Goal: Check status: Check status

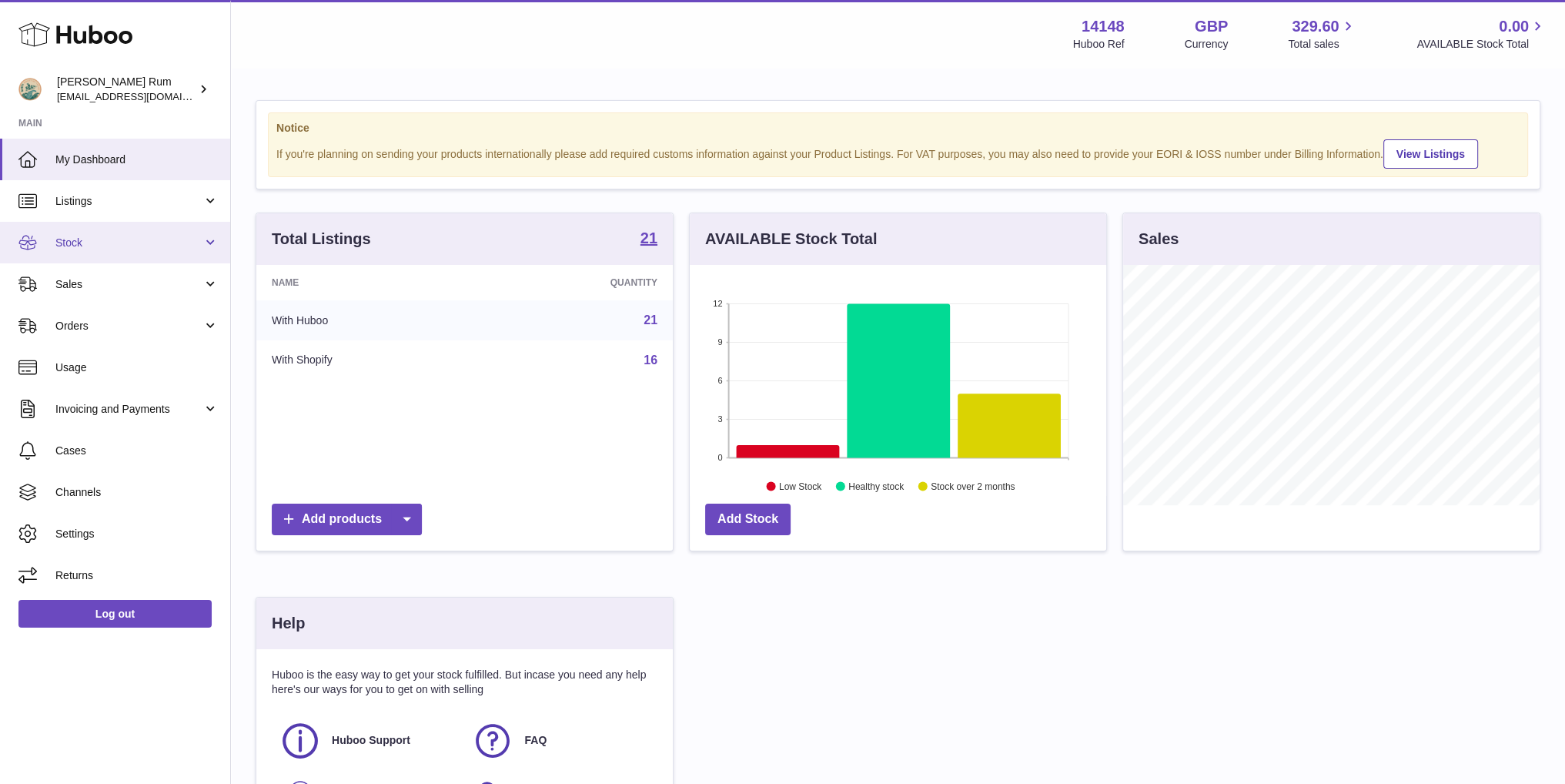
scroll to position [240, 416]
click at [67, 244] on span "Stock" at bounding box center [129, 243] width 147 height 15
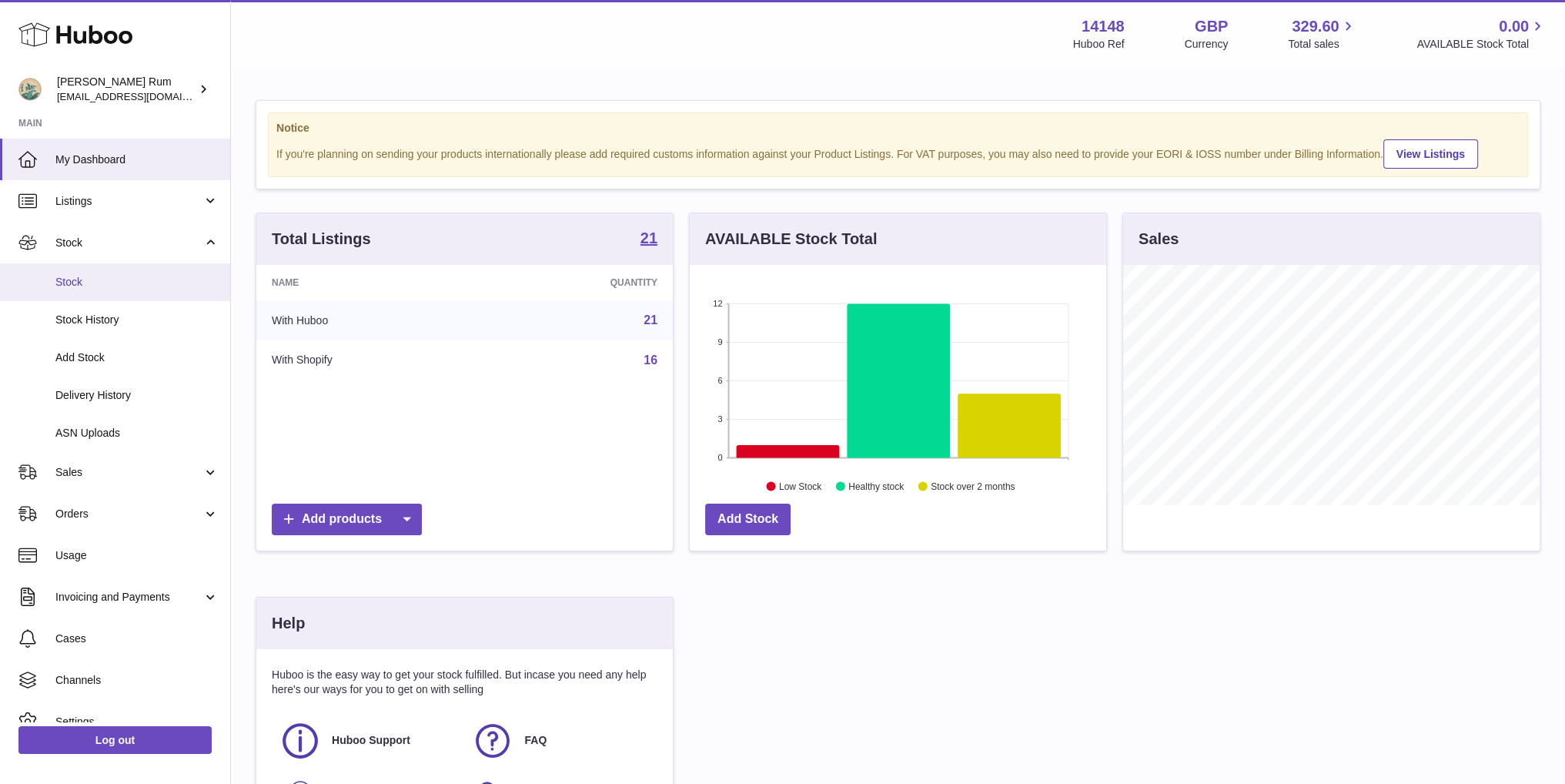
click at [66, 289] on link "Stock" at bounding box center [115, 282] width 230 height 38
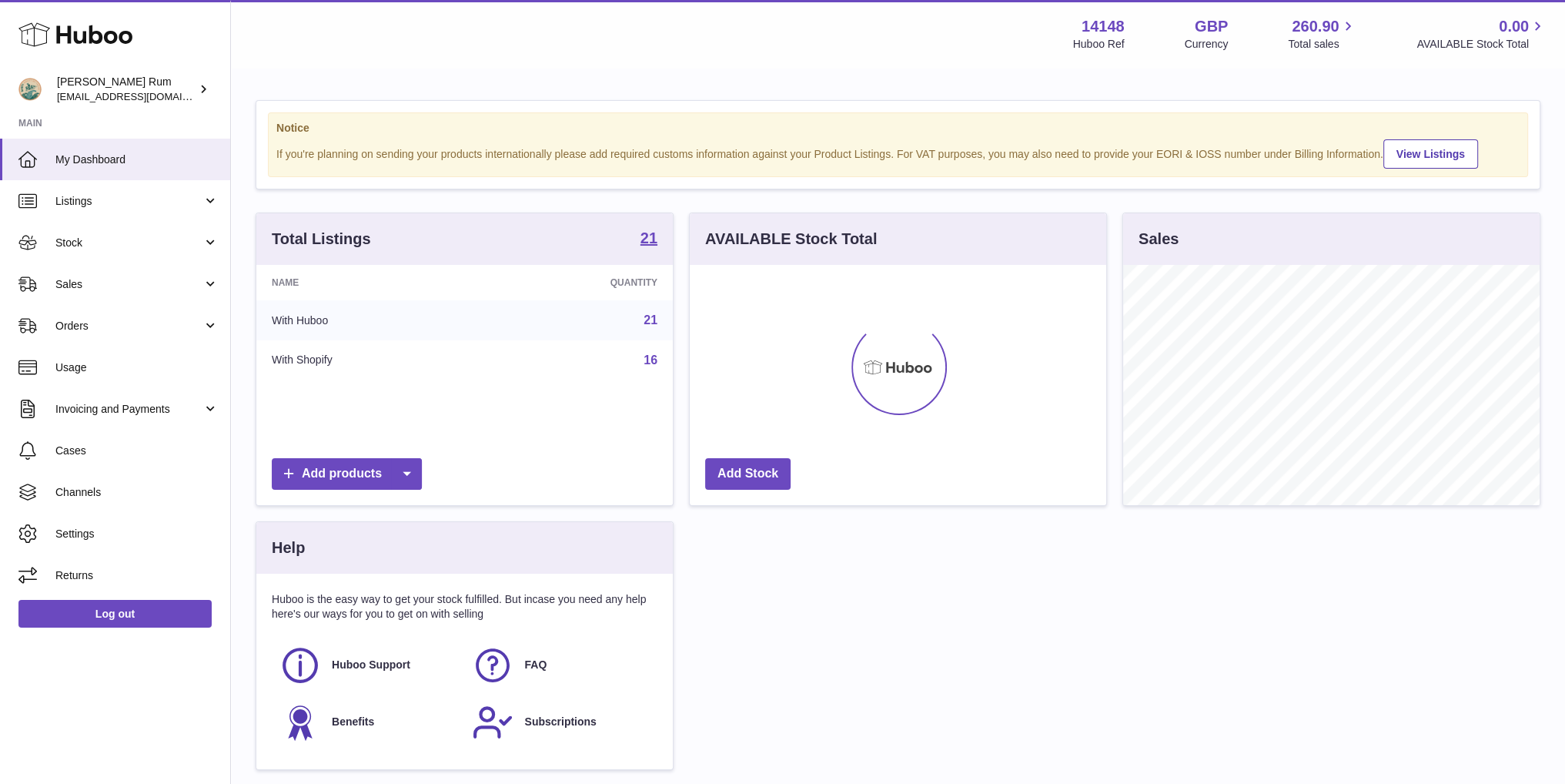
scroll to position [240, 416]
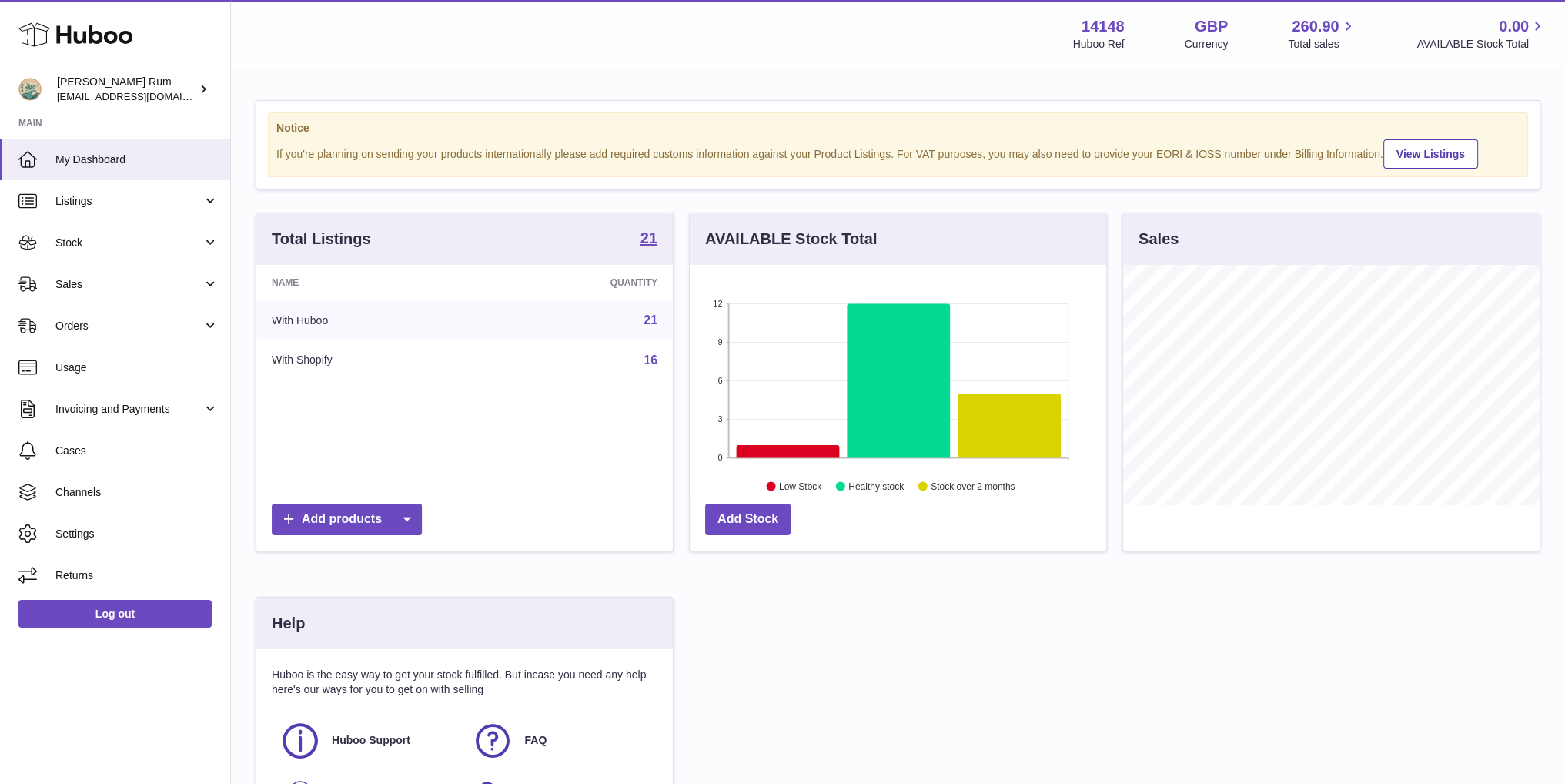
click at [881, 57] on div "Menu Huboo 14148 Huboo Ref GBP Currency 260.90 Total sales 0.00 AVAILABLE Stock…" at bounding box center [897, 33] width 1334 height 68
click at [76, 239] on span "Stock" at bounding box center [129, 243] width 147 height 15
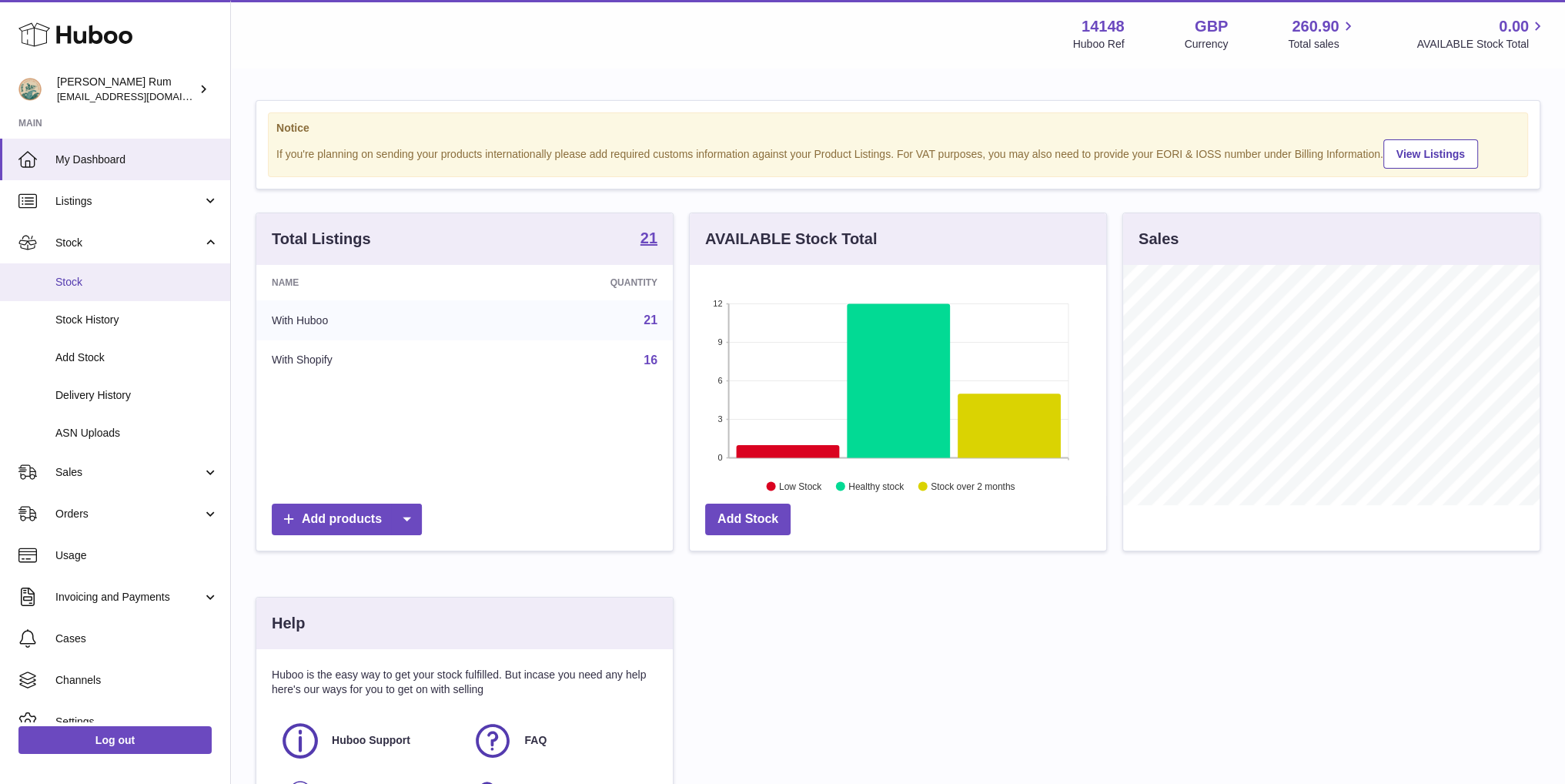
click at [88, 281] on span "Stock" at bounding box center [137, 281] width 163 height 15
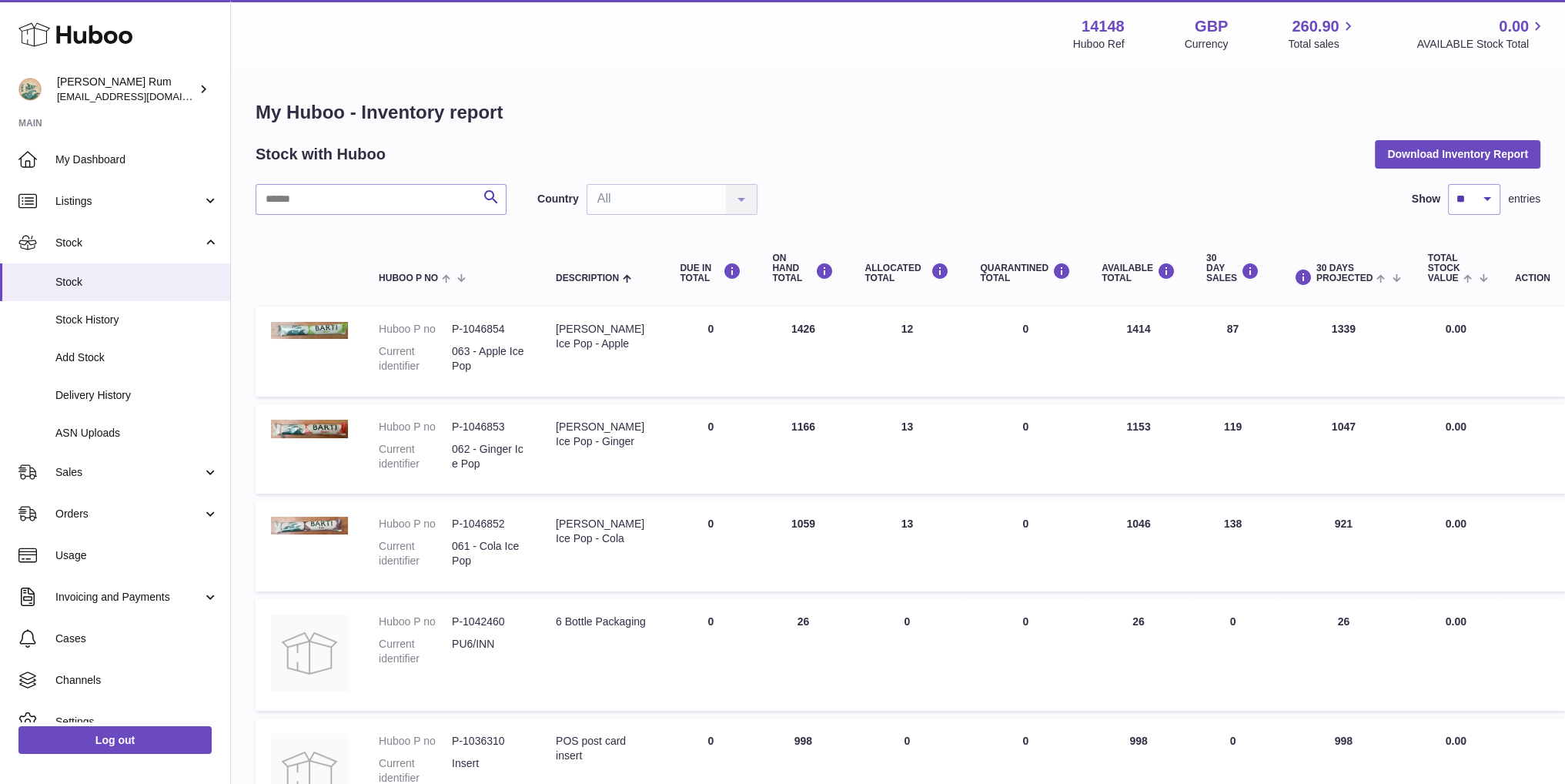
click at [1193, 157] on div "Stock with Huboo Download Inventory Report" at bounding box center [898, 154] width 1285 height 27
click at [1091, 147] on div "Stock with Huboo Download Inventory Report" at bounding box center [898, 154] width 1285 height 27
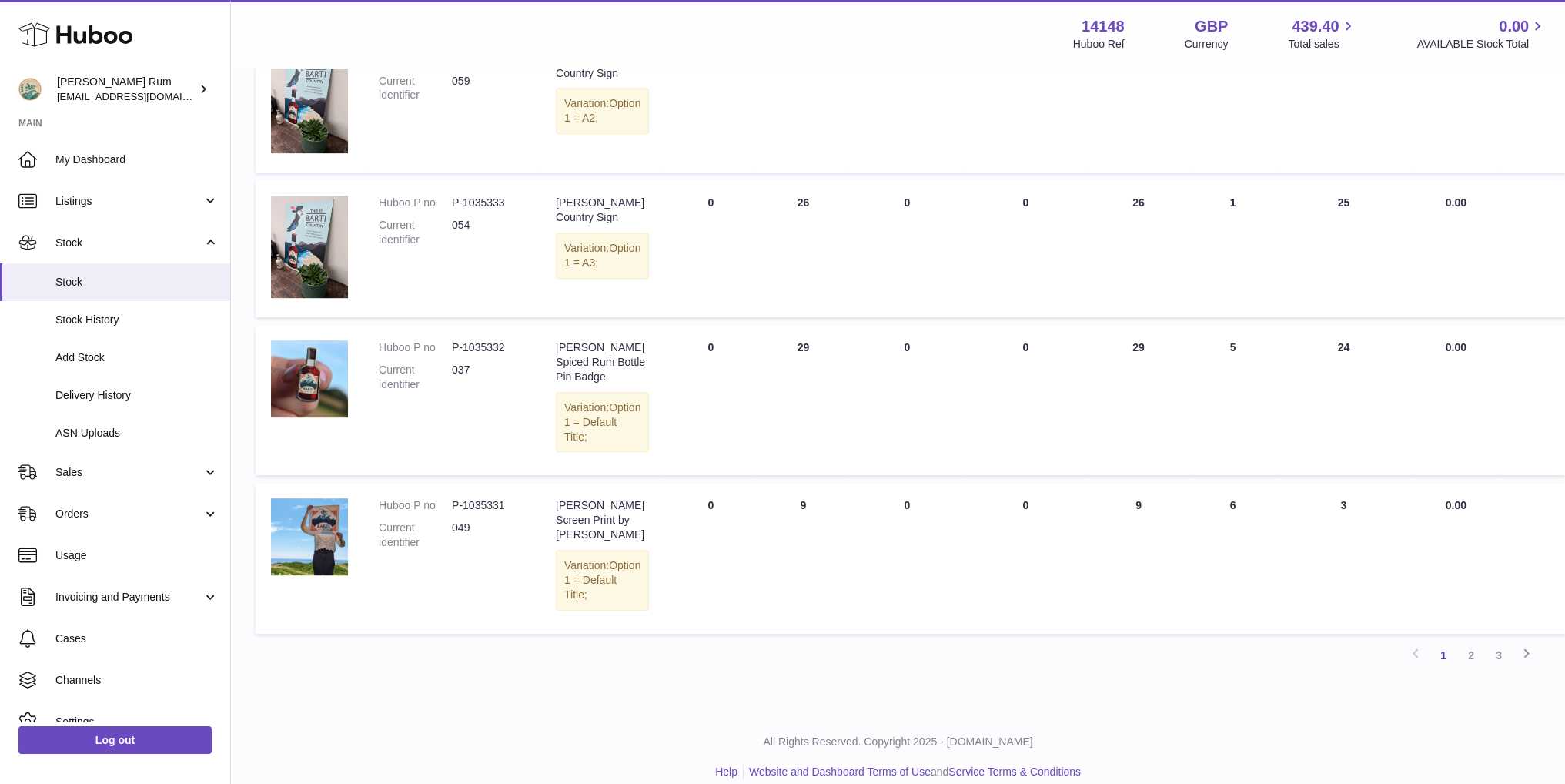
scroll to position [962, 0]
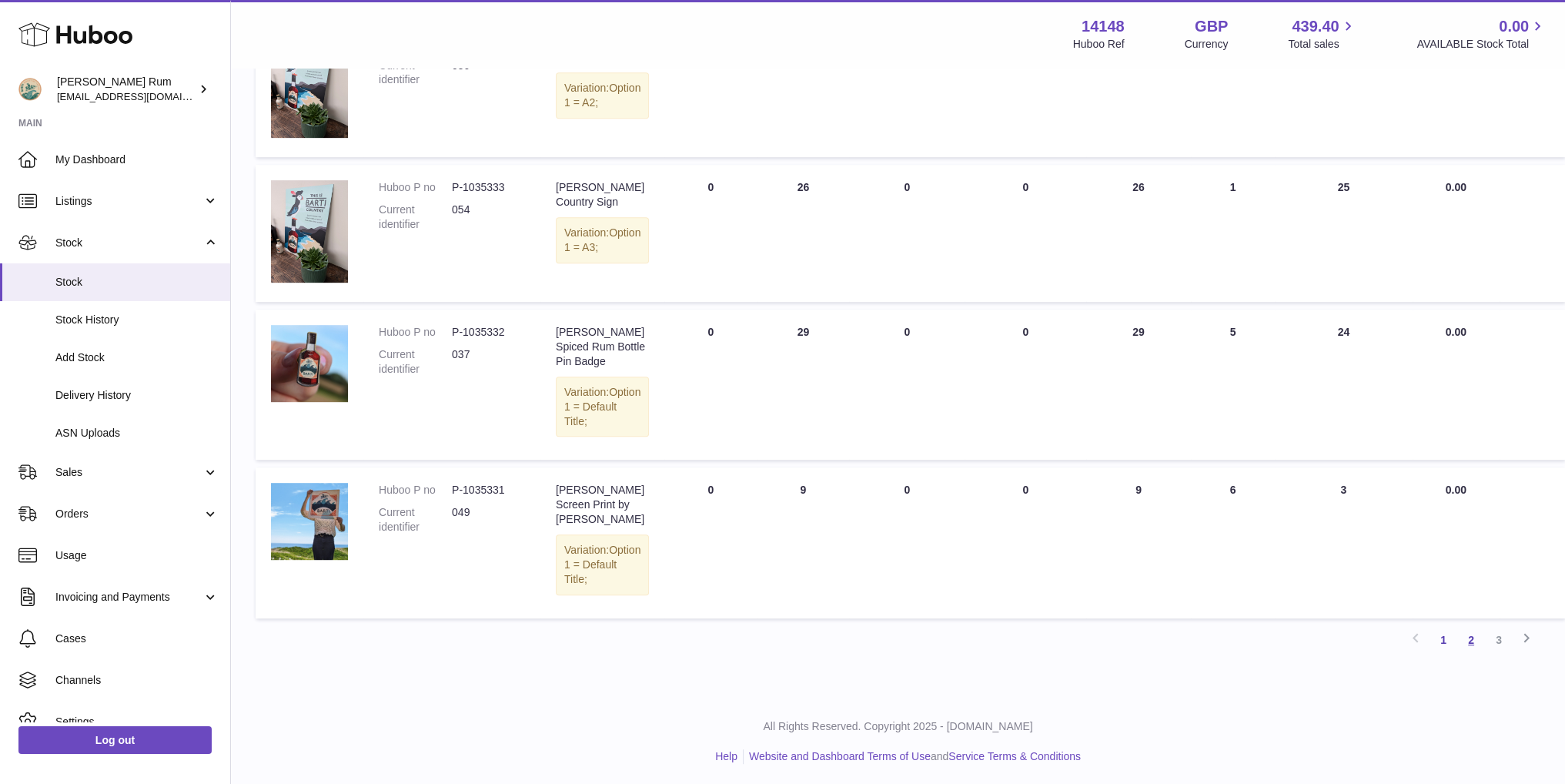
click at [1477, 635] on link "2" at bounding box center [1471, 640] width 27 height 27
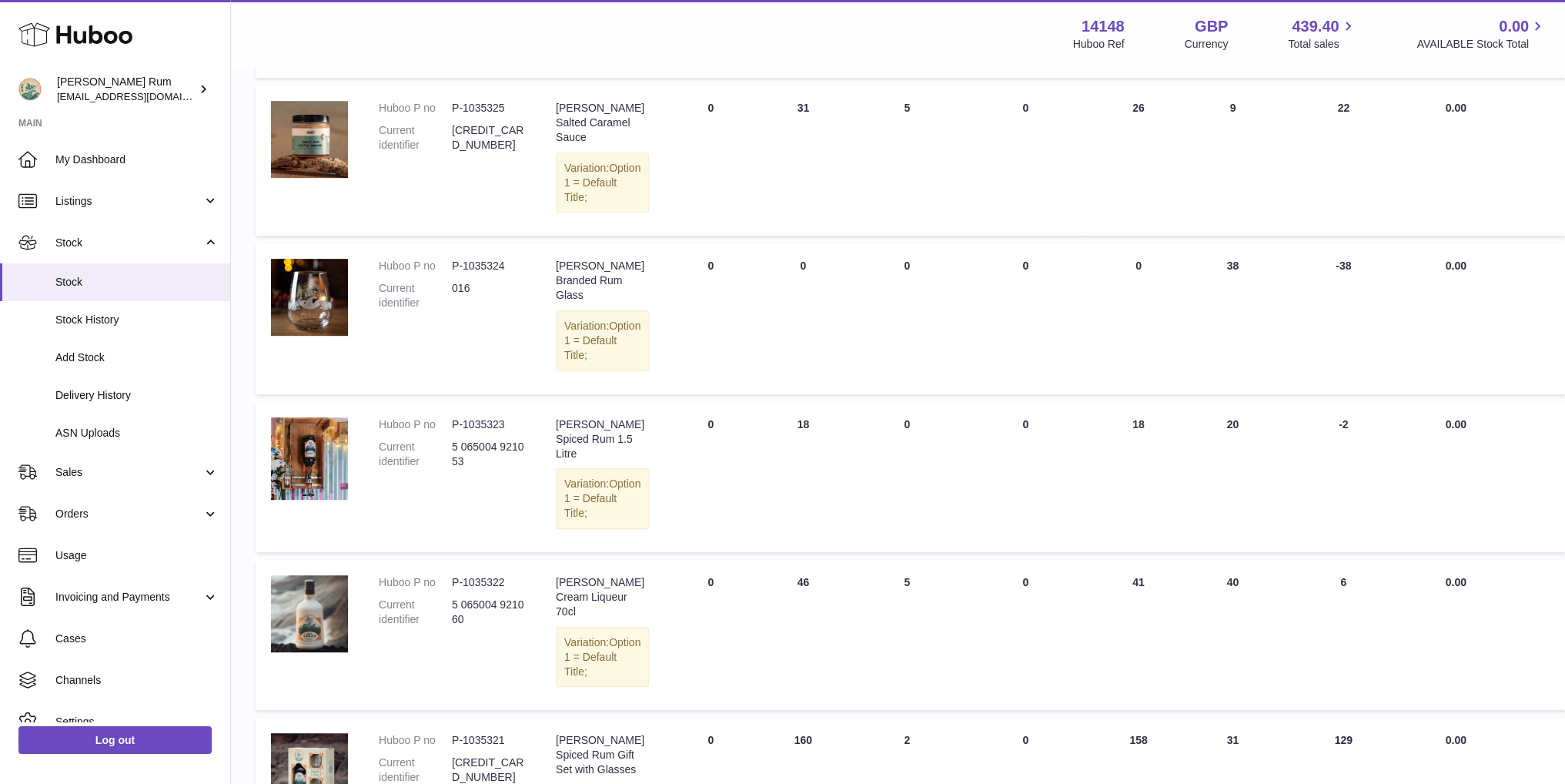
scroll to position [1142, 0]
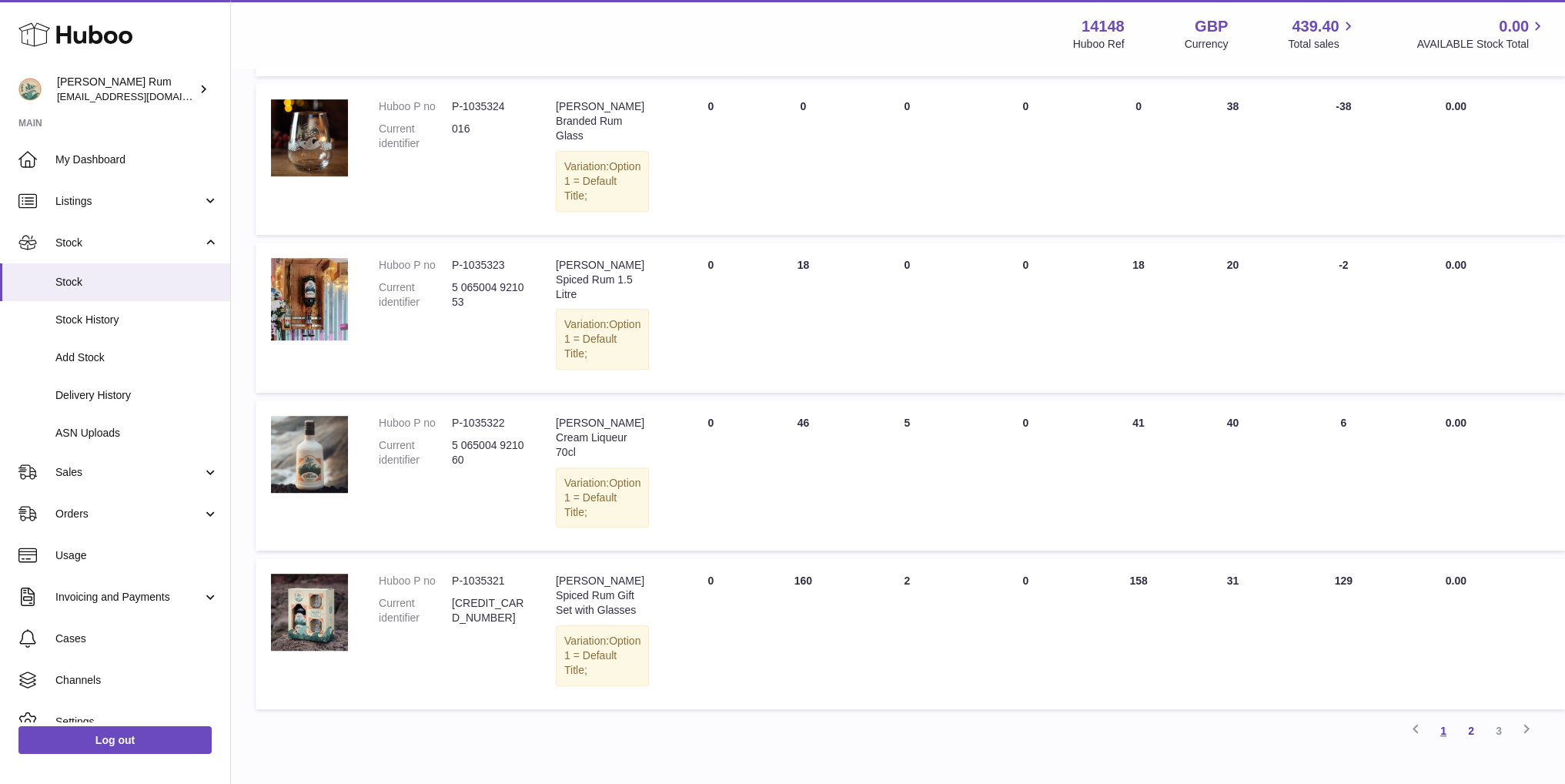
click at [1445, 716] on link "1" at bounding box center [1443, 730] width 27 height 27
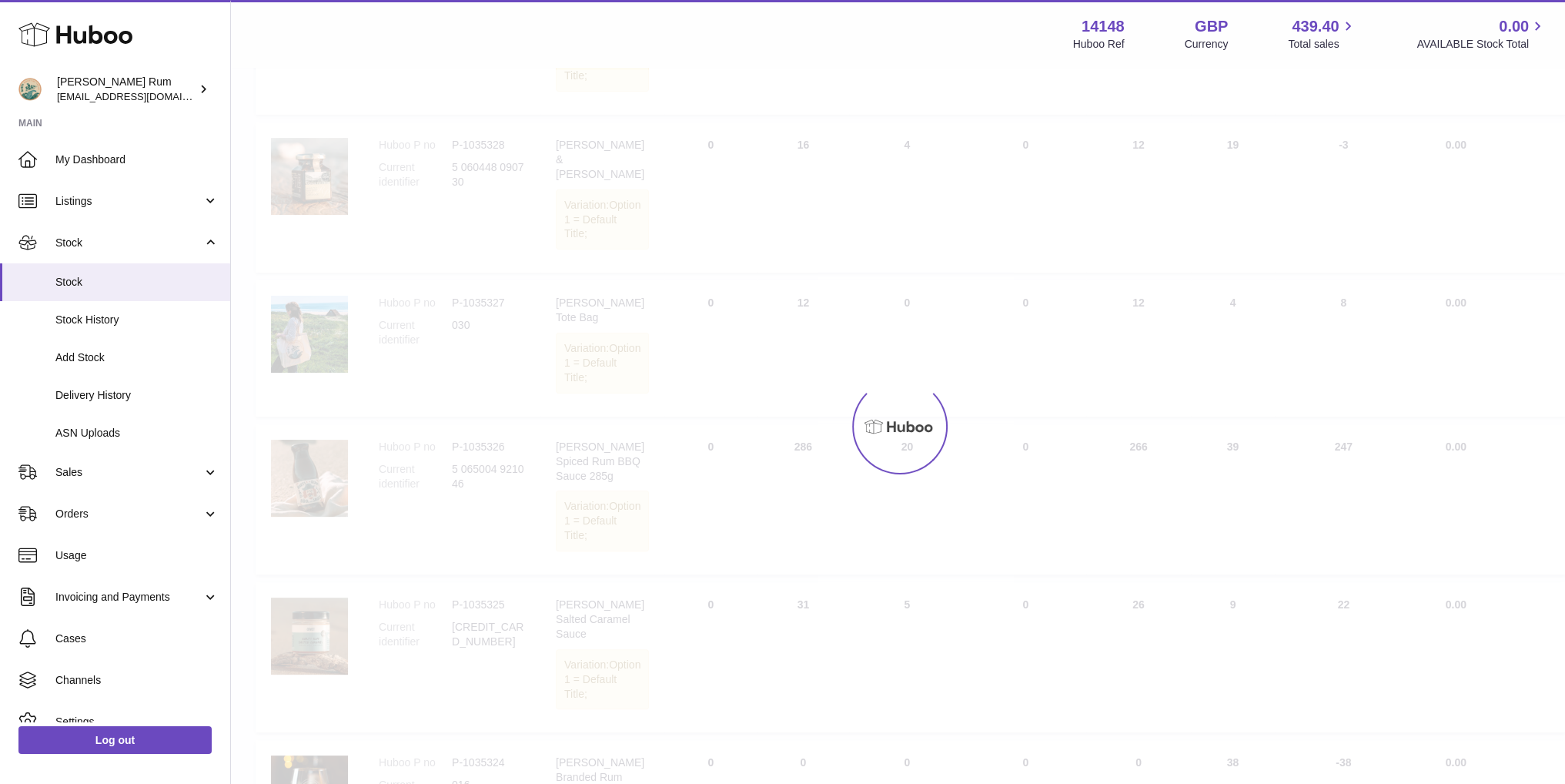
scroll to position [69, 0]
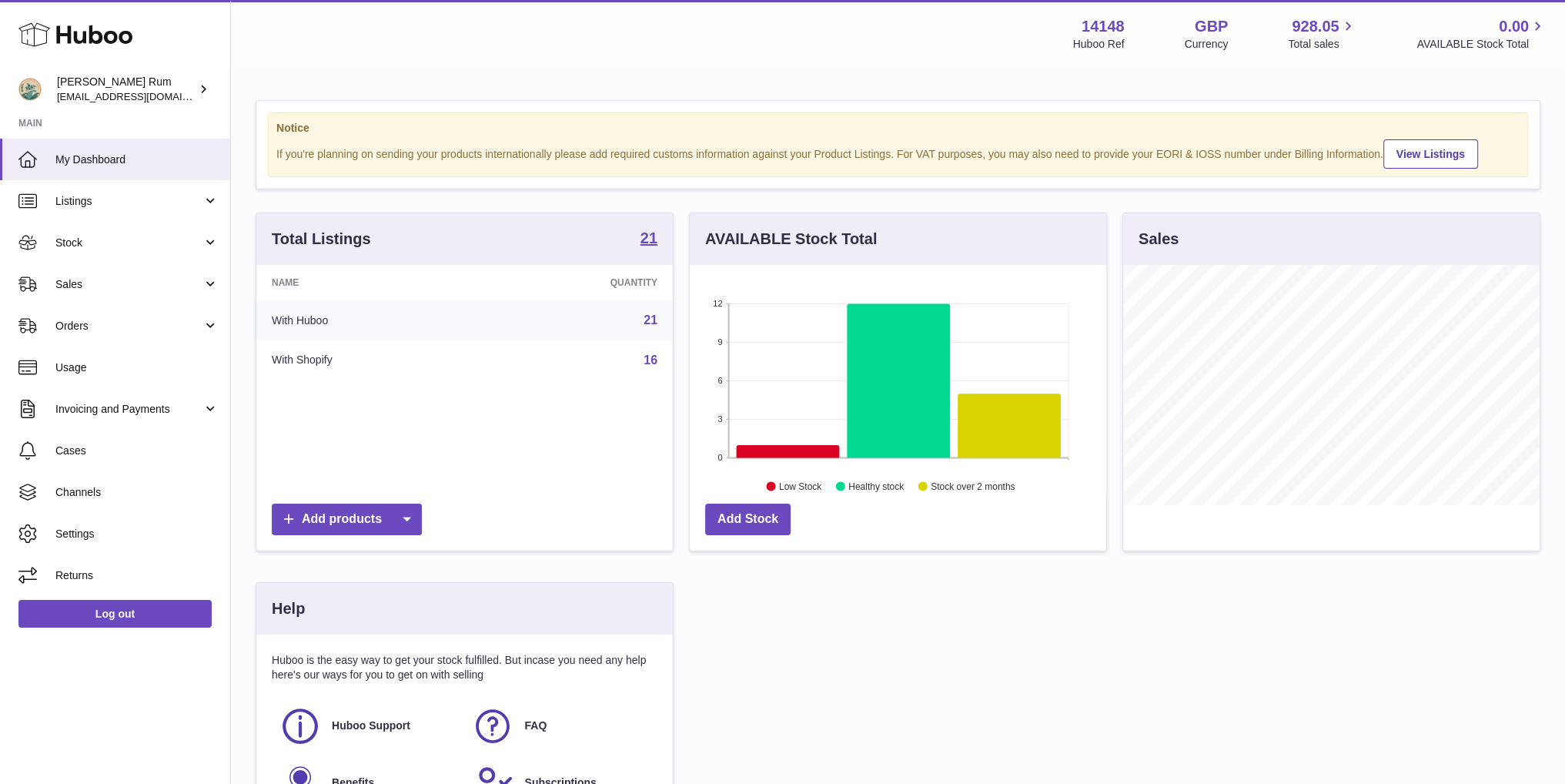
scroll to position [240, 416]
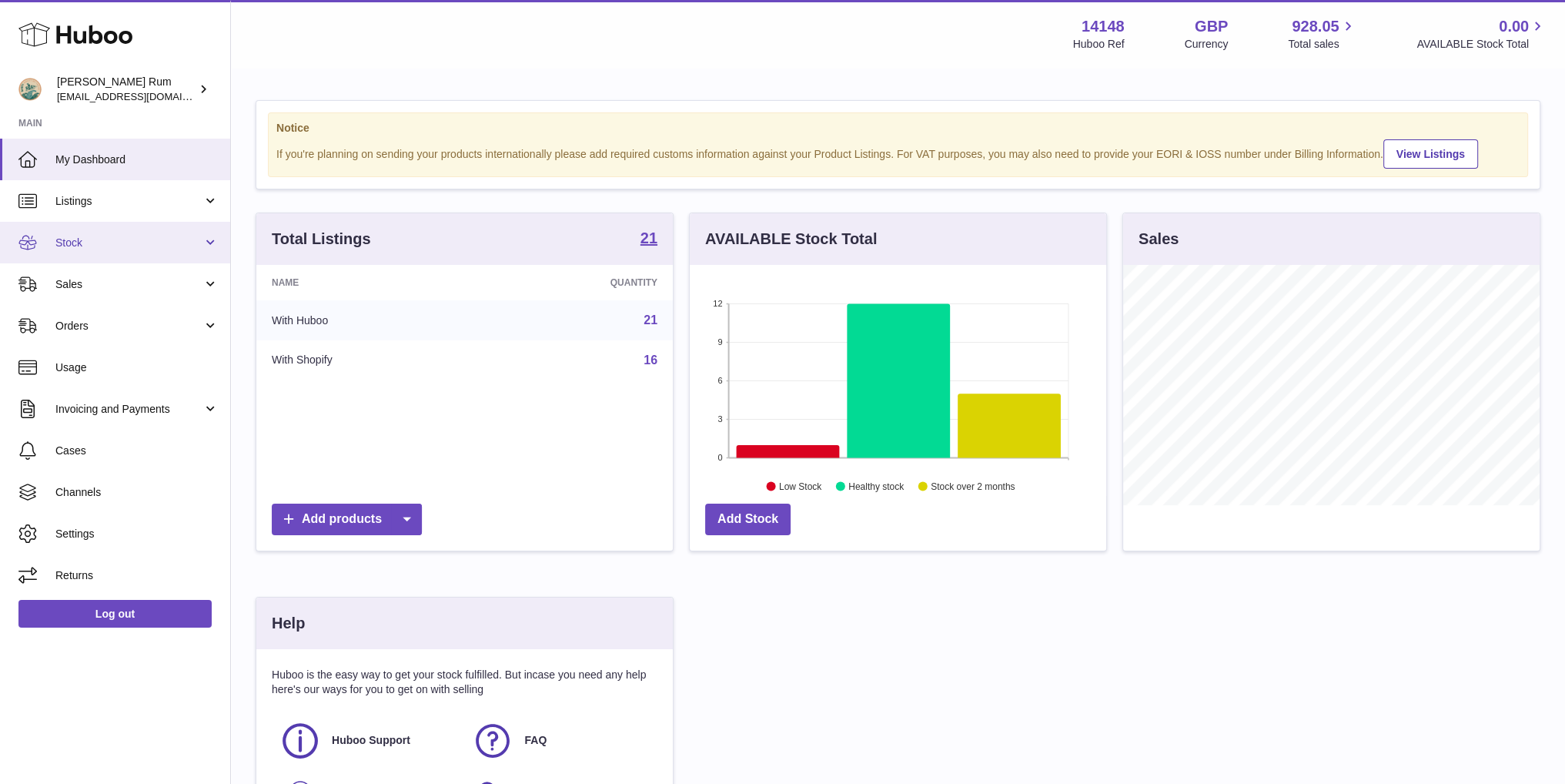
click at [83, 244] on span "Stock" at bounding box center [129, 243] width 147 height 15
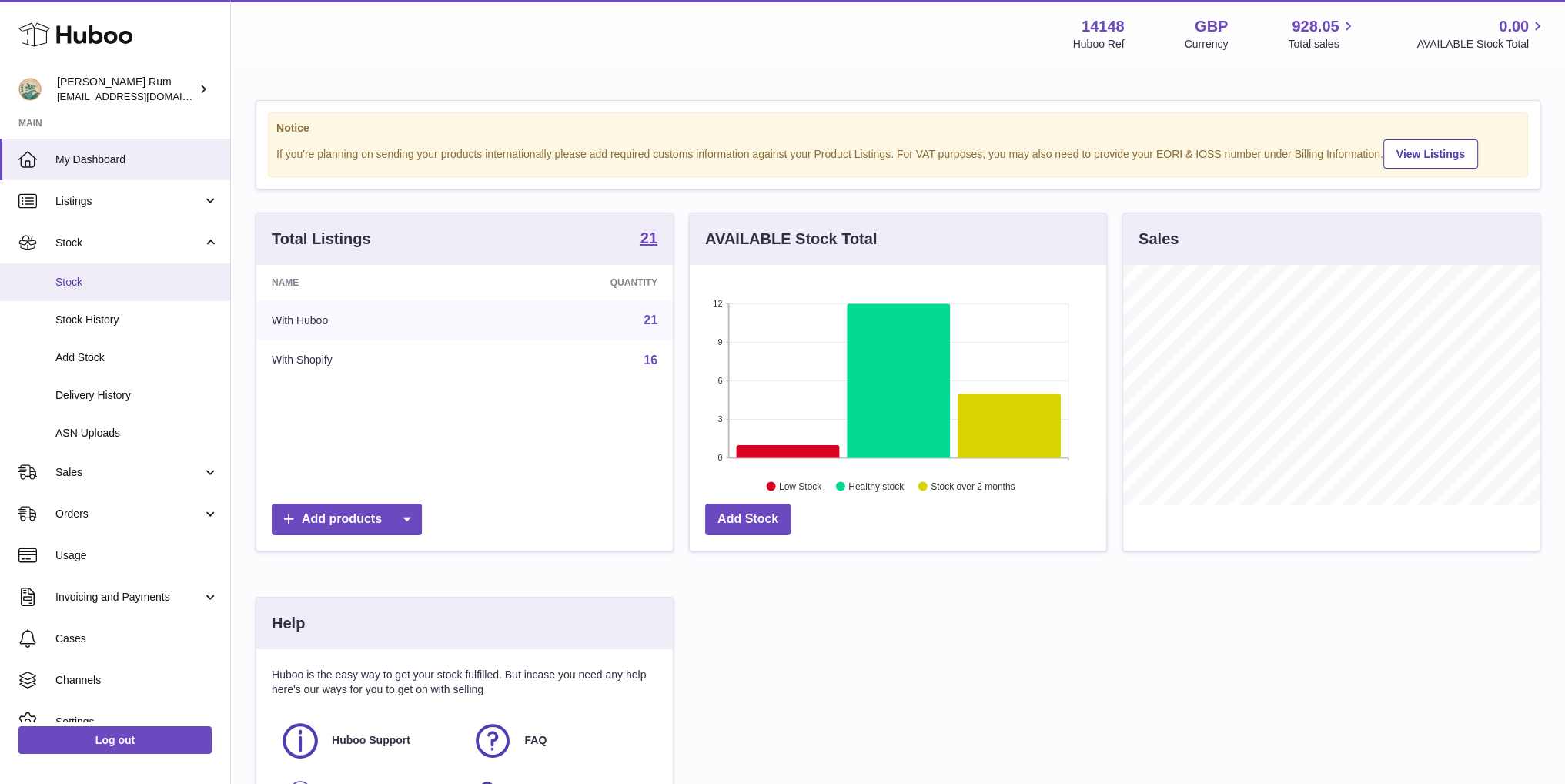
click at [88, 287] on span "Stock" at bounding box center [137, 281] width 163 height 15
